Goal: Check status: Check status

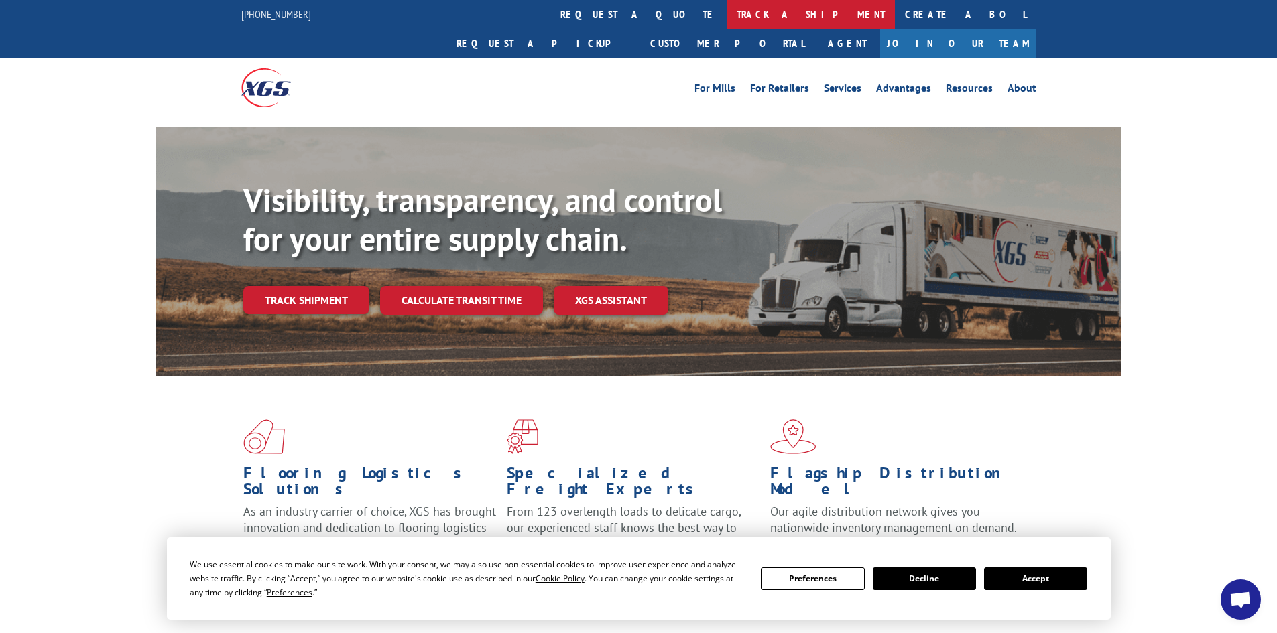
click at [726, 15] on link "track a shipment" at bounding box center [810, 14] width 168 height 29
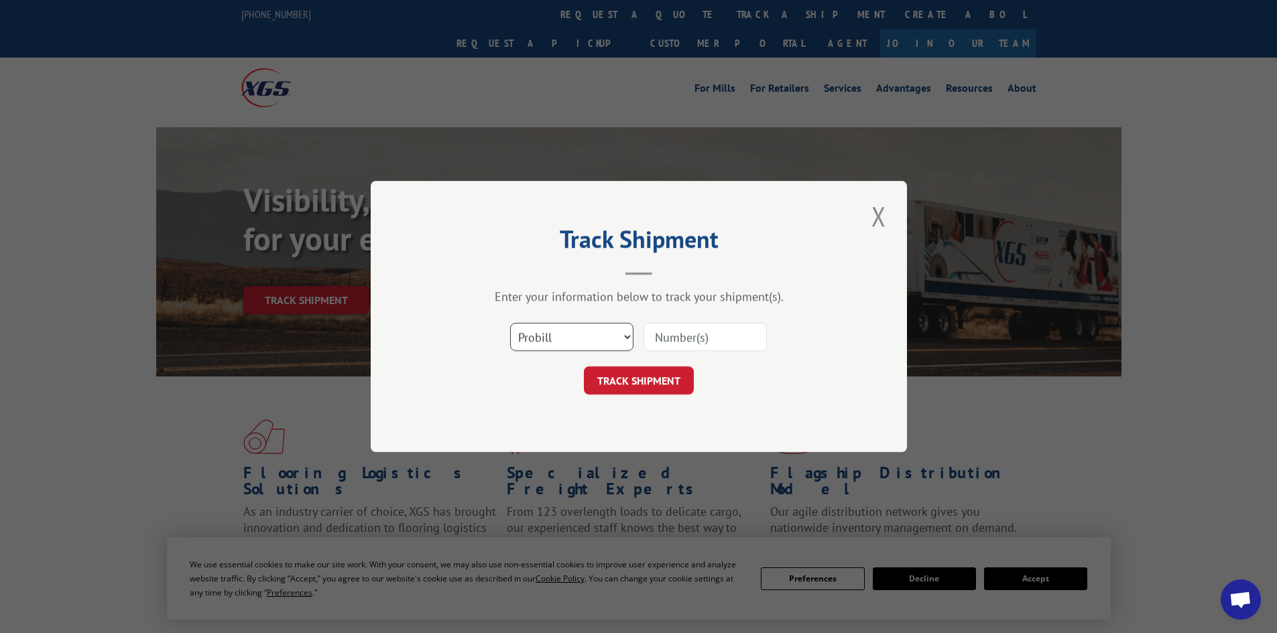
drag, startPoint x: 516, startPoint y: 333, endPoint x: 524, endPoint y: 349, distance: 18.0
click at [516, 333] on select "Select category... Probill BOL PO" at bounding box center [571, 337] width 123 height 28
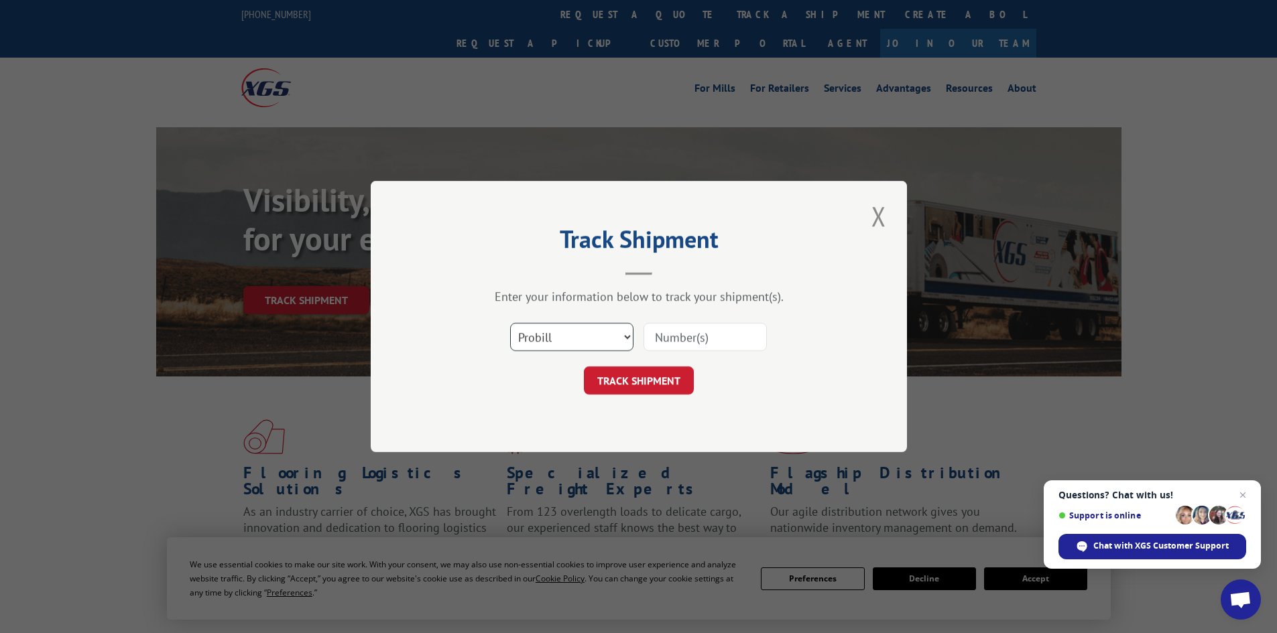
select select "bol"
click at [510, 323] on select "Select category... Probill BOL PO" at bounding box center [571, 337] width 123 height 28
click at [667, 342] on input at bounding box center [704, 337] width 123 height 28
paste input "426397"
type input "426397"
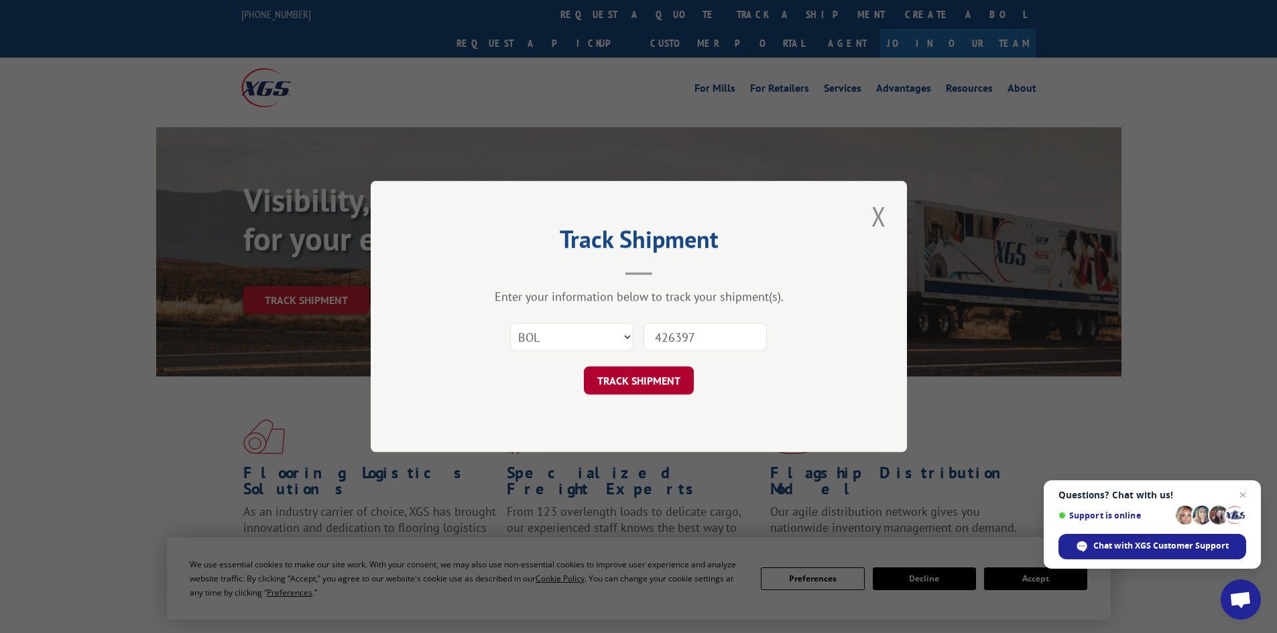
click at [649, 376] on button "TRACK SHIPMENT" at bounding box center [639, 381] width 110 height 28
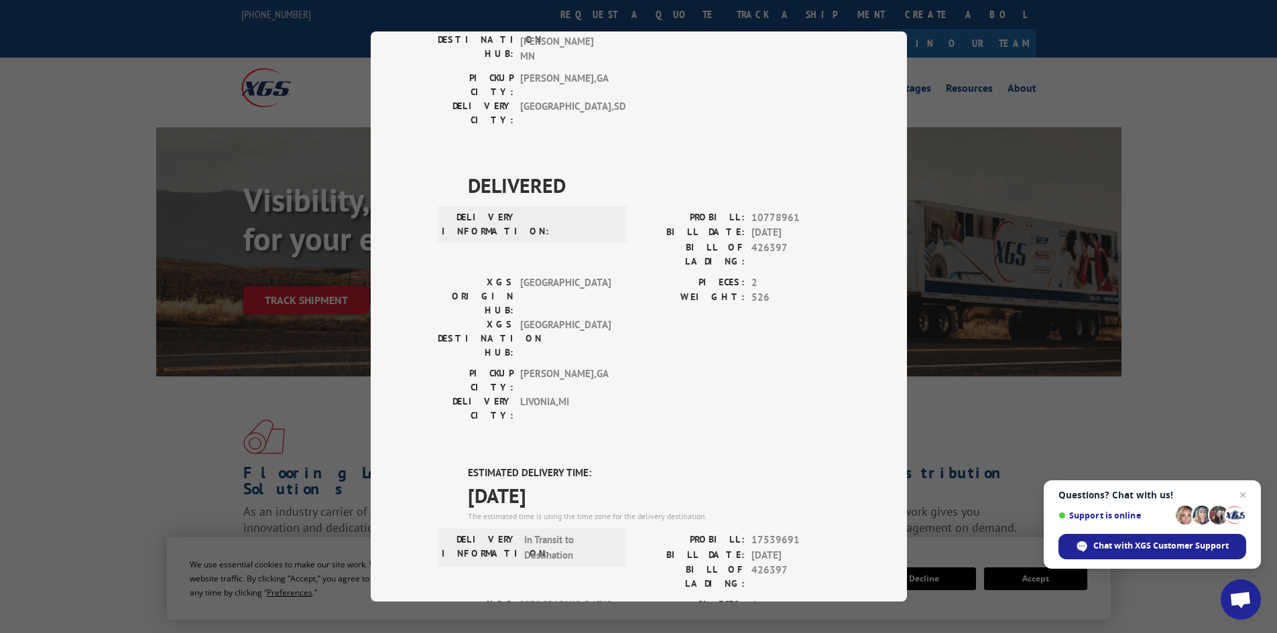
scroll to position [262, 0]
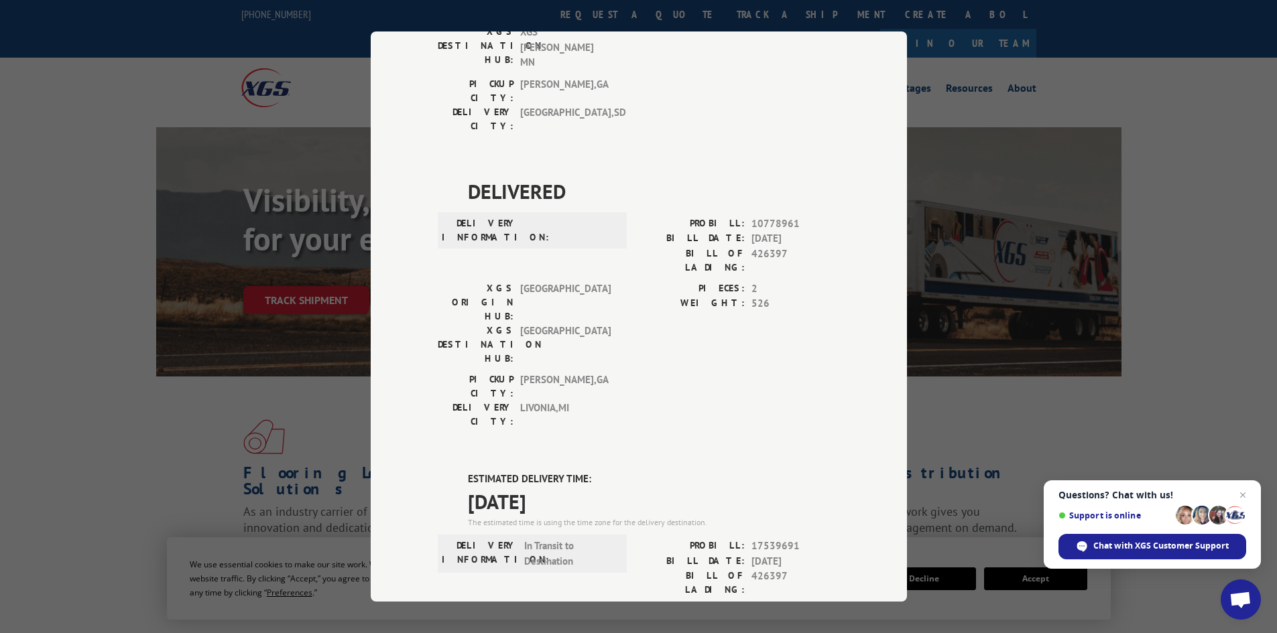
drag, startPoint x: 571, startPoint y: 340, endPoint x: 453, endPoint y: 318, distance: 119.9
copy div "ESTIMATED DELIVERY TIME: [DATE]"
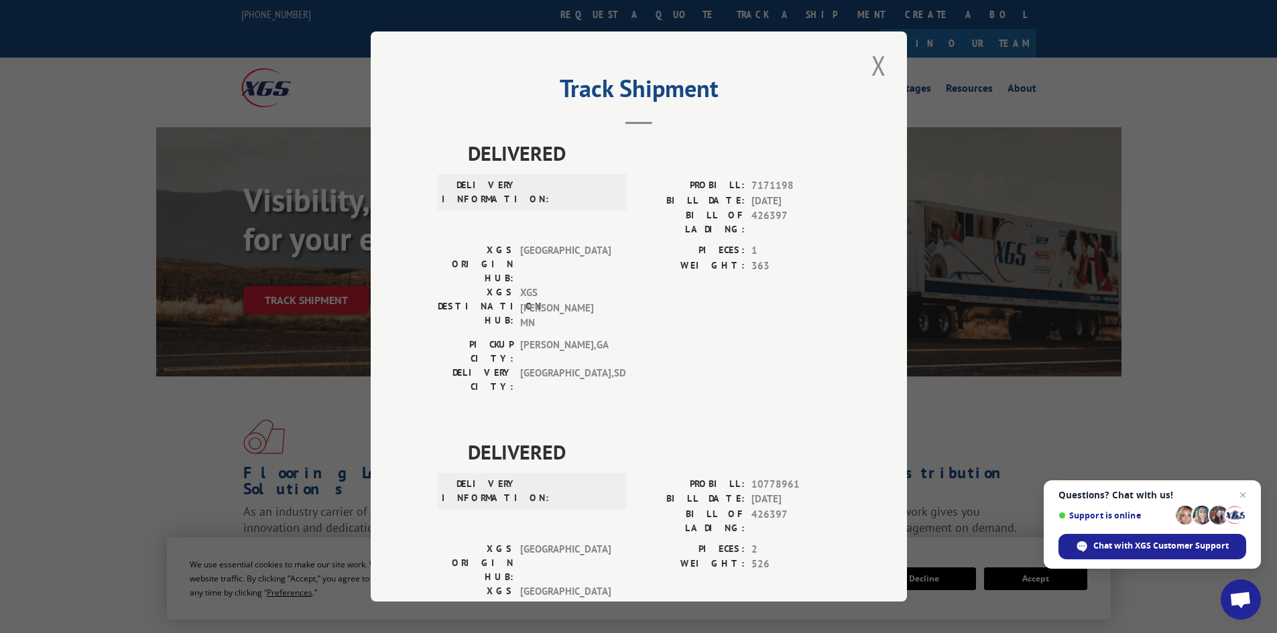
scroll to position [0, 0]
click at [873, 70] on button "Close modal" at bounding box center [878, 66] width 23 height 37
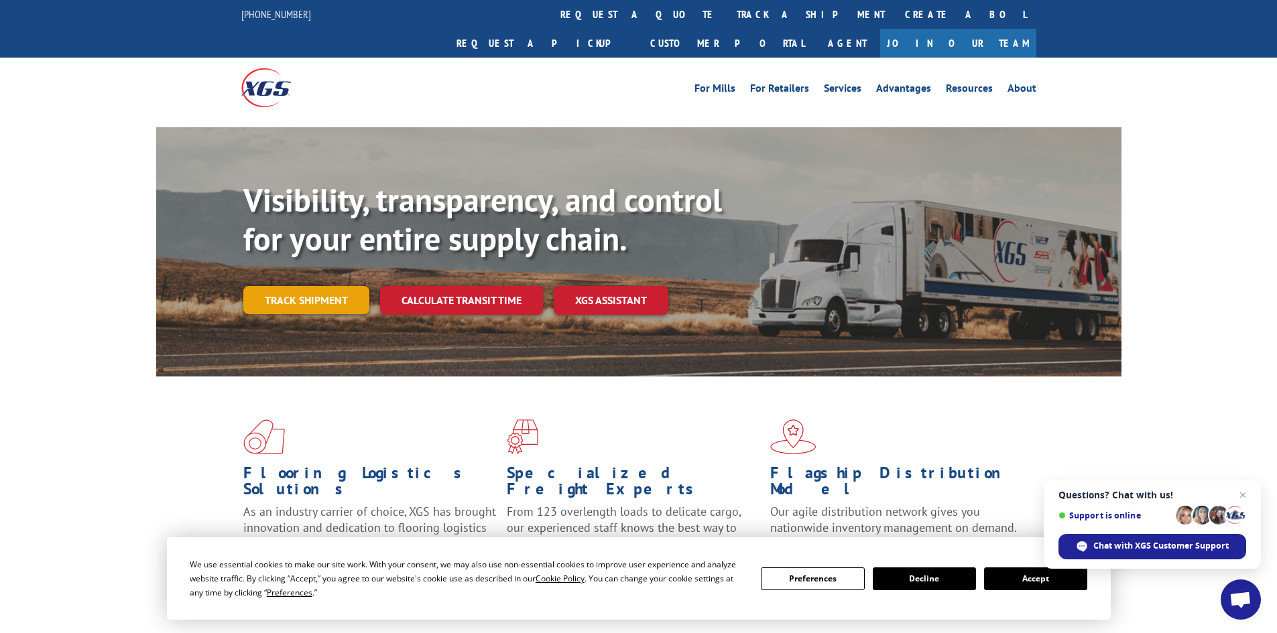
click at [306, 286] on link "Track shipment" at bounding box center [306, 300] width 126 height 28
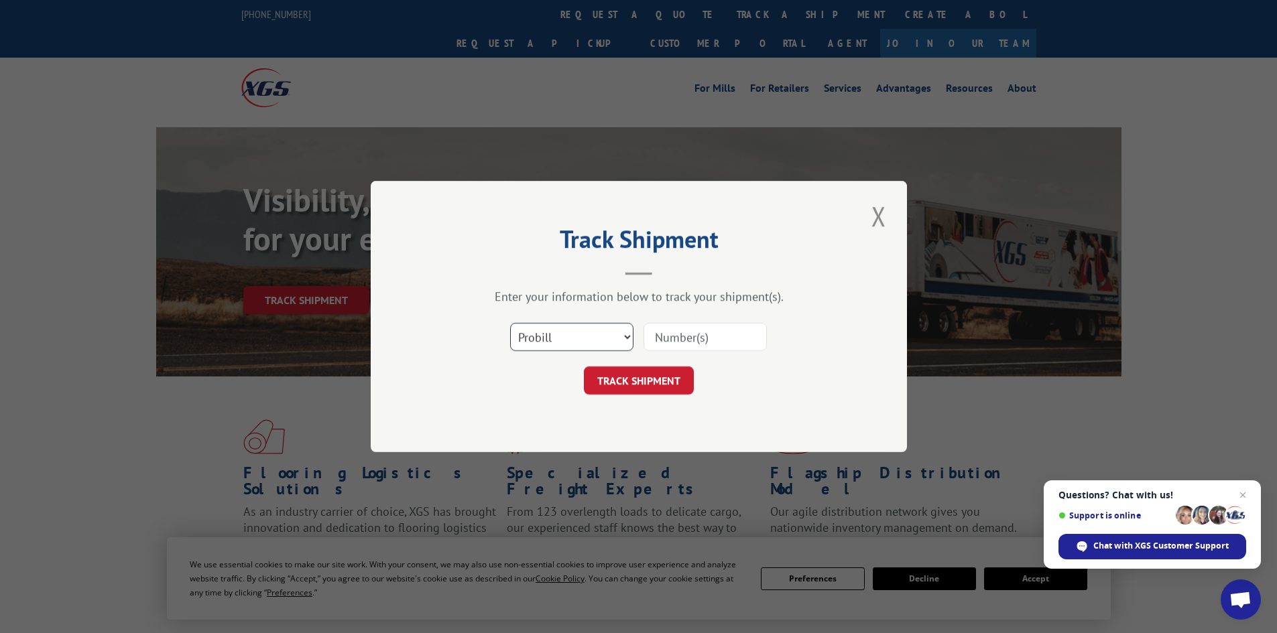
click at [541, 332] on select "Select category... Probill BOL PO" at bounding box center [571, 337] width 123 height 28
select select "bol"
click at [510, 323] on select "Select category... Probill BOL PO" at bounding box center [571, 337] width 123 height 28
click at [661, 328] on input at bounding box center [704, 337] width 123 height 28
paste input "4917902"
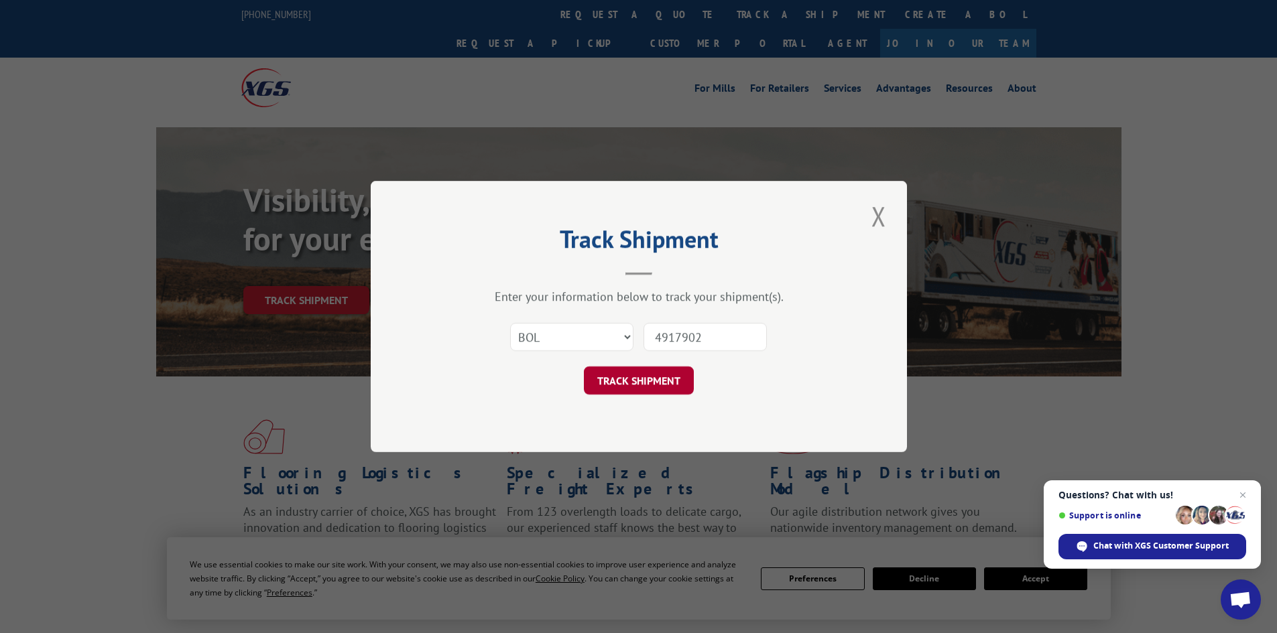
type input "4917902"
click at [648, 379] on button "TRACK SHIPMENT" at bounding box center [639, 381] width 110 height 28
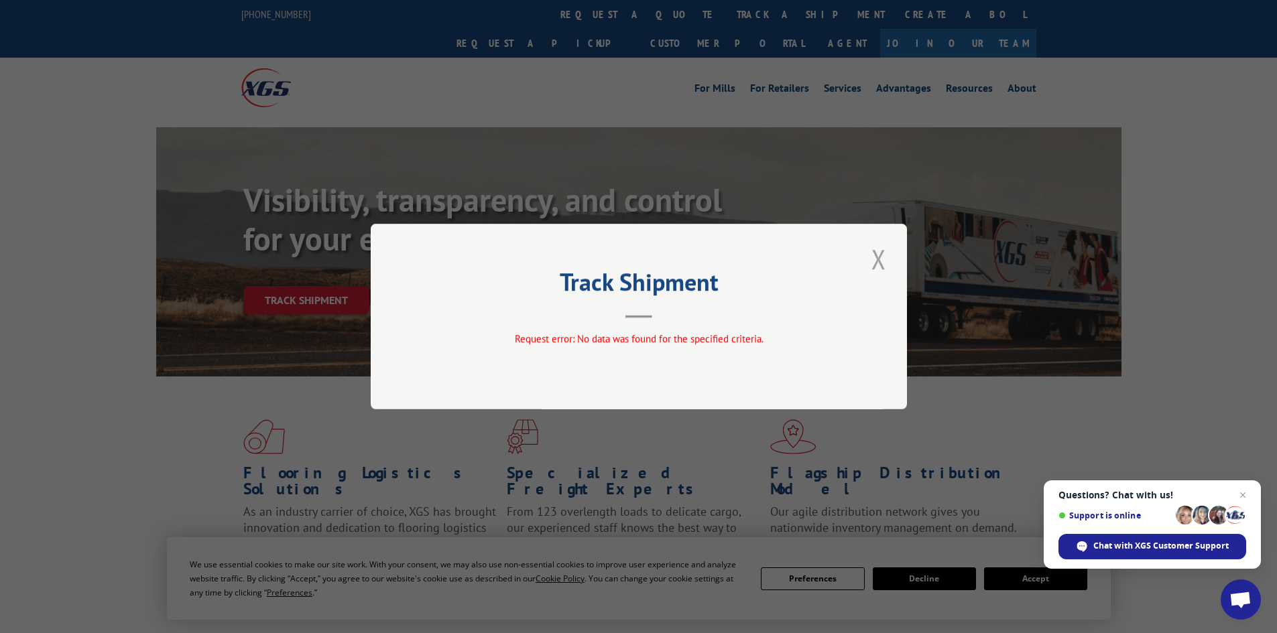
click at [883, 261] on button "Close modal" at bounding box center [878, 259] width 23 height 37
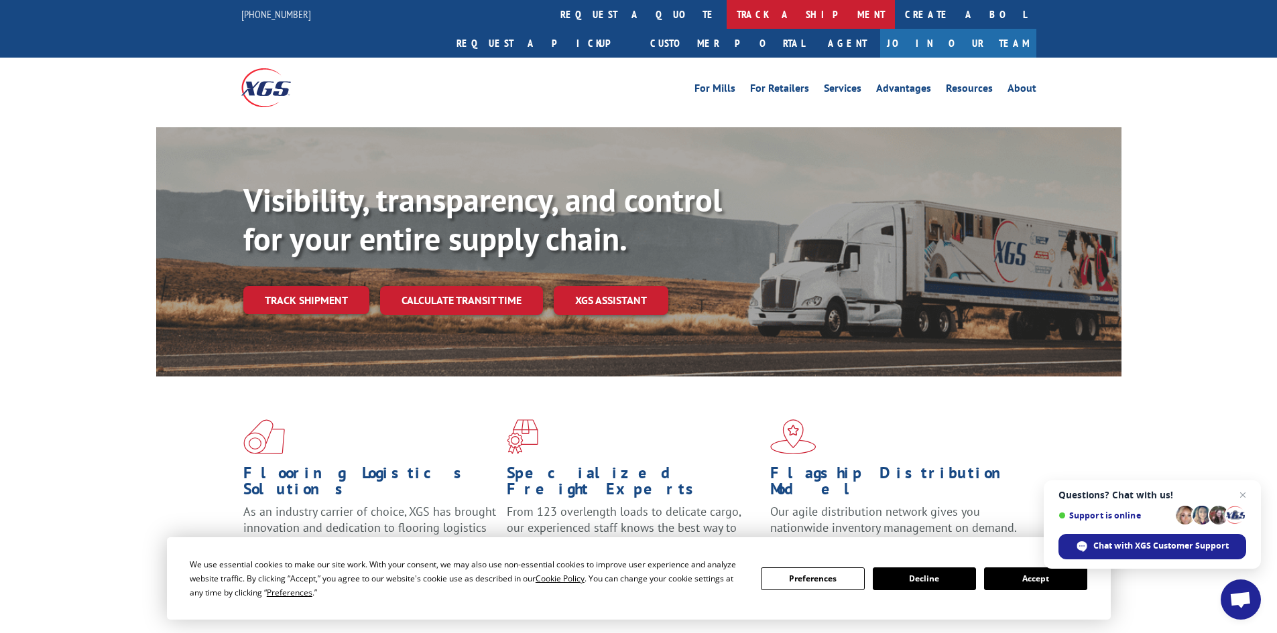
click at [726, 13] on link "track a shipment" at bounding box center [810, 14] width 168 height 29
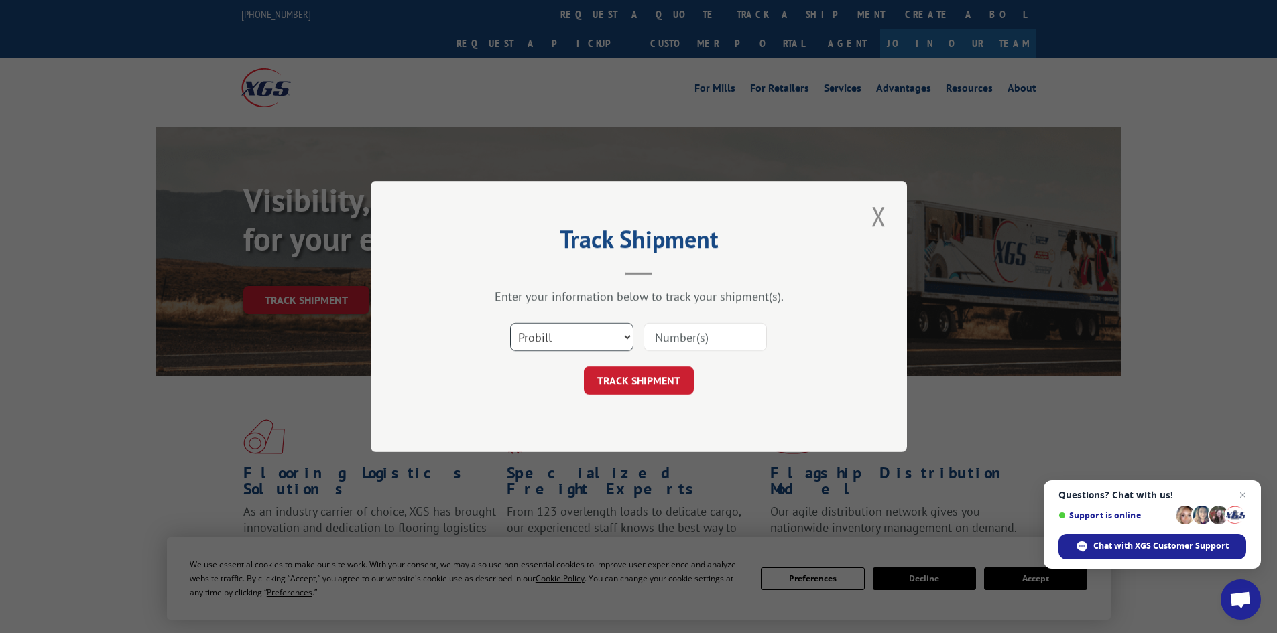
click at [570, 343] on select "Select category... Probill BOL PO" at bounding box center [571, 337] width 123 height 28
select select "bol"
click at [510, 323] on select "Select category... Probill BOL PO" at bounding box center [571, 337] width 123 height 28
click at [715, 337] on input at bounding box center [704, 337] width 123 height 28
paste input "4917902"
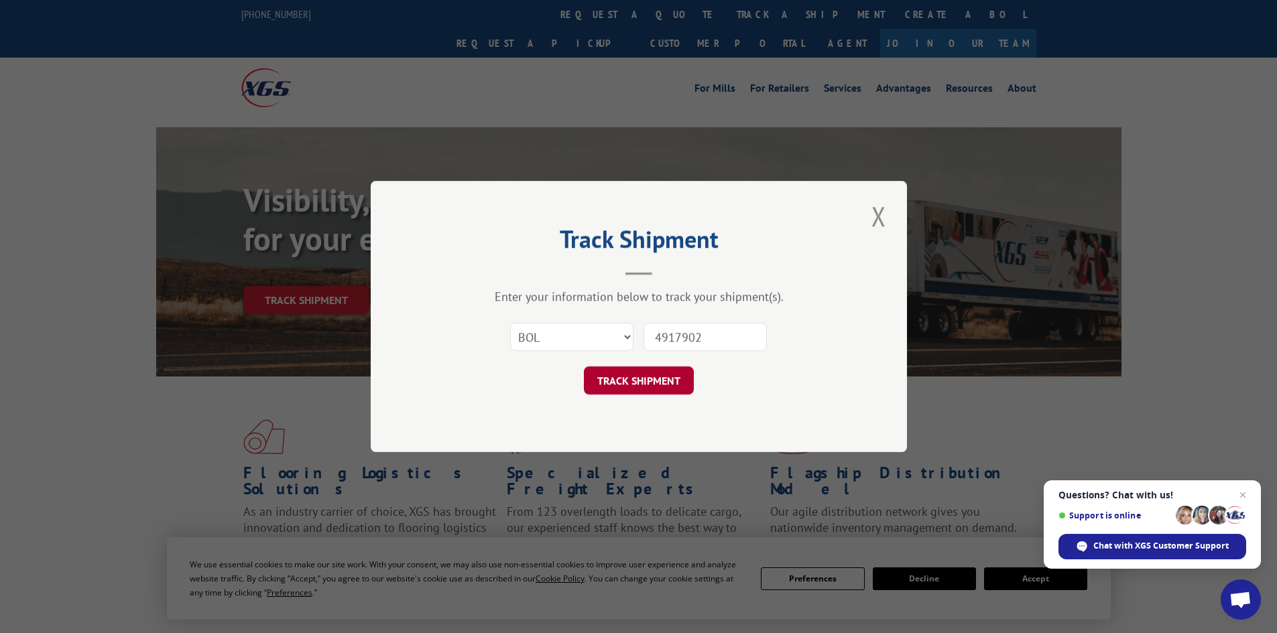
type input "4917902"
click at [653, 389] on button "TRACK SHIPMENT" at bounding box center [639, 381] width 110 height 28
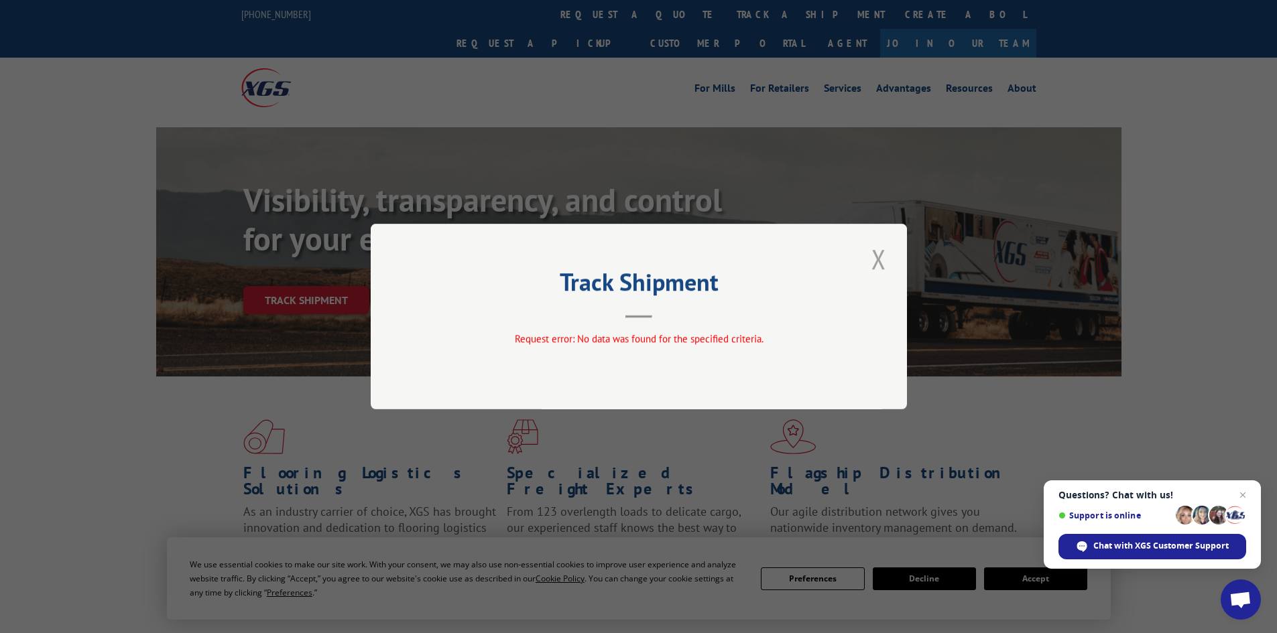
click at [881, 260] on button "Close modal" at bounding box center [878, 259] width 23 height 37
